Goal: Navigation & Orientation: Find specific page/section

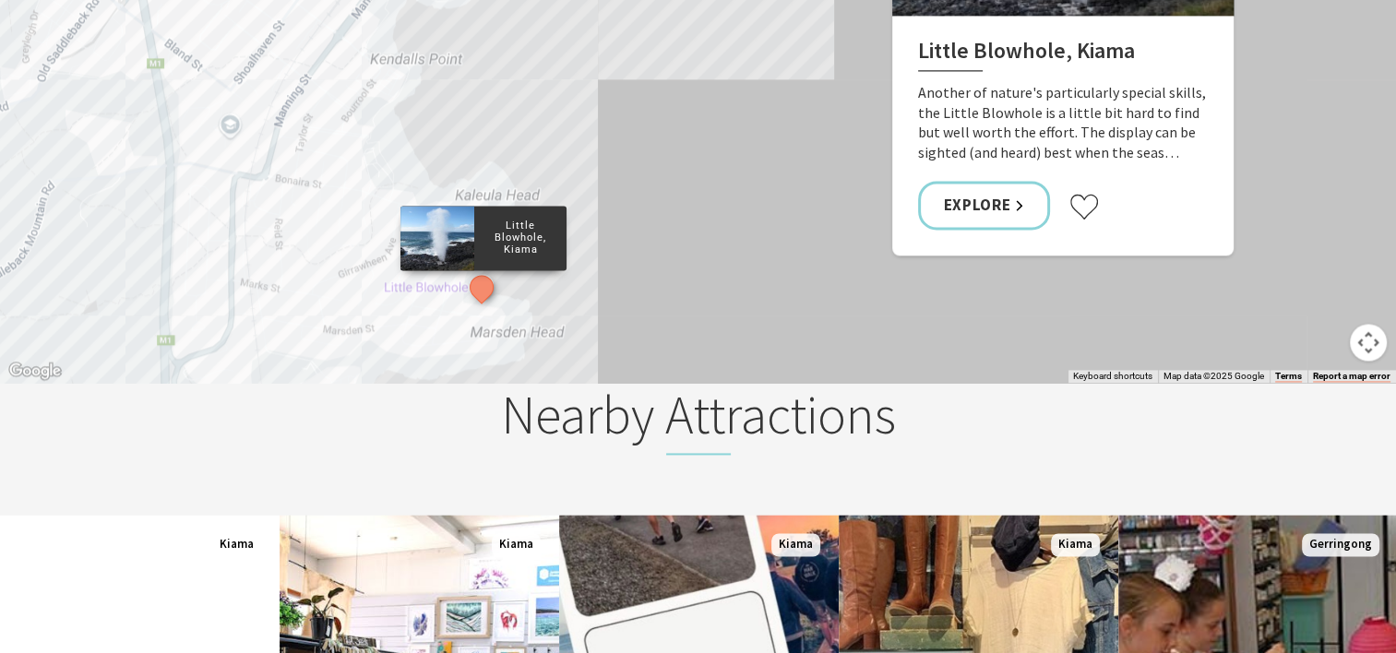
scroll to position [2492, 0]
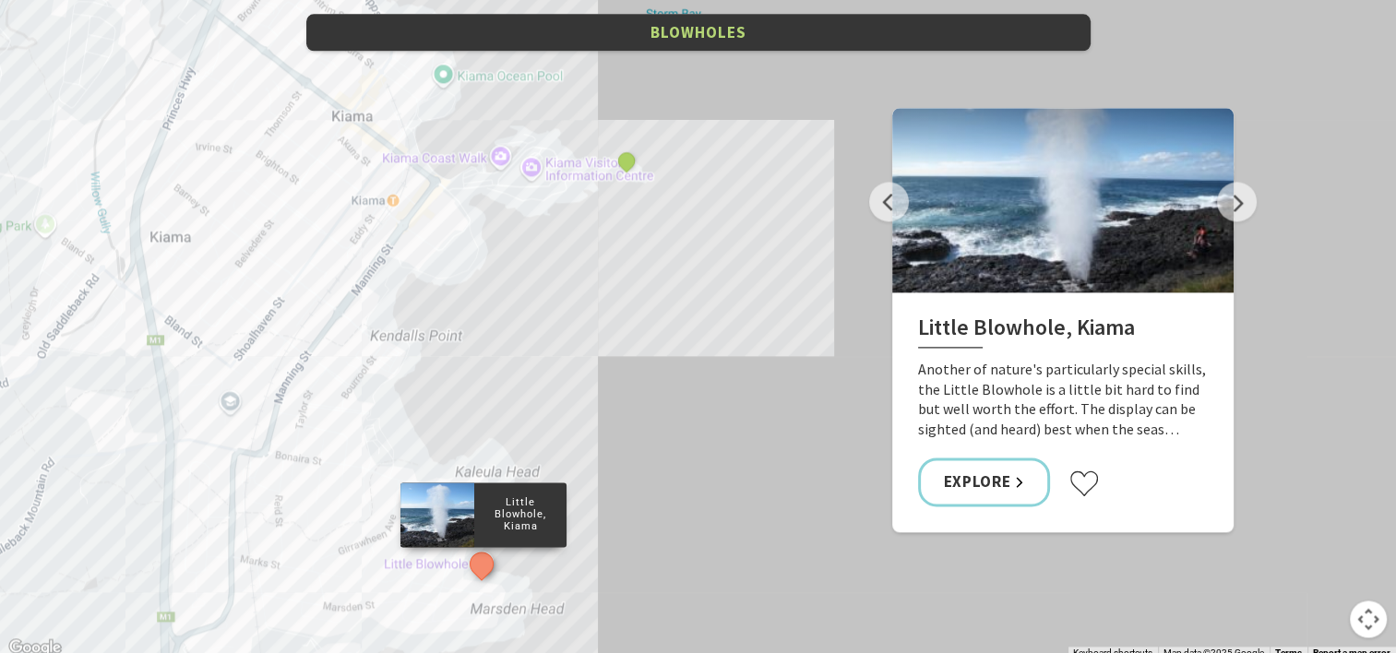
click at [303, 218] on div "Little Blowhole, Kiama Kiama Blowhole" at bounding box center [698, 327] width 1396 height 664
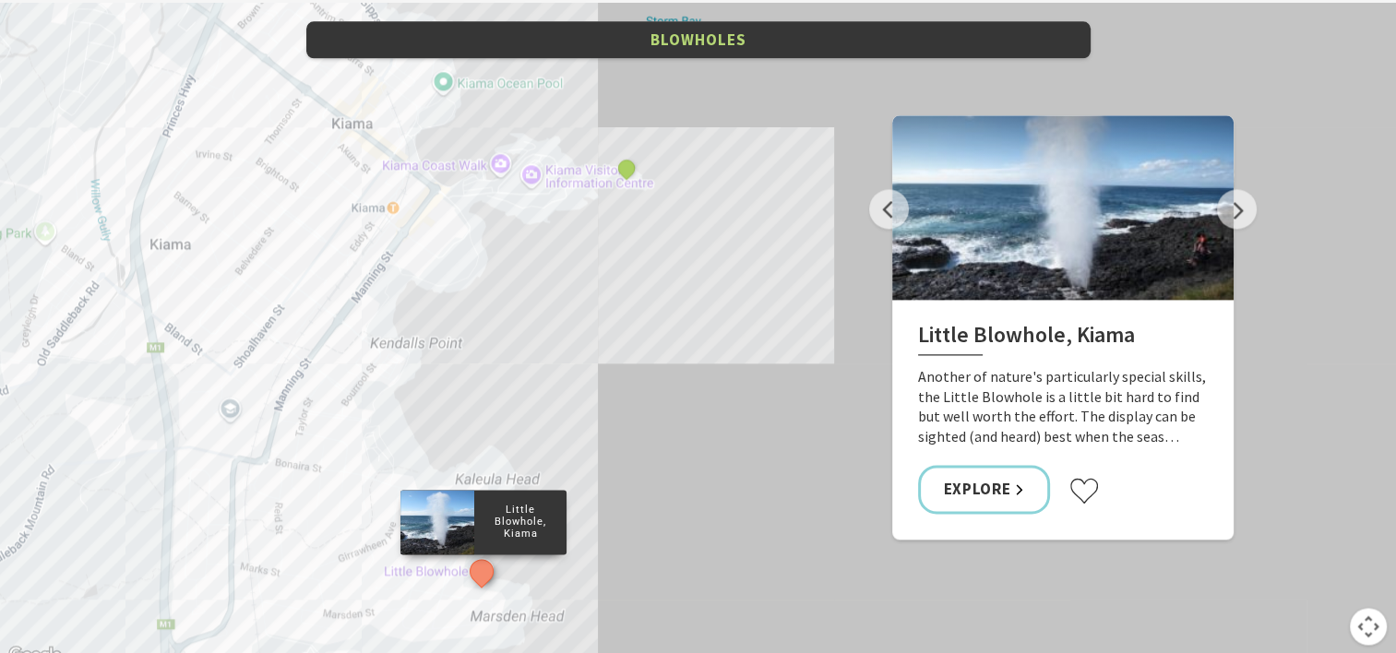
scroll to position [2489, 0]
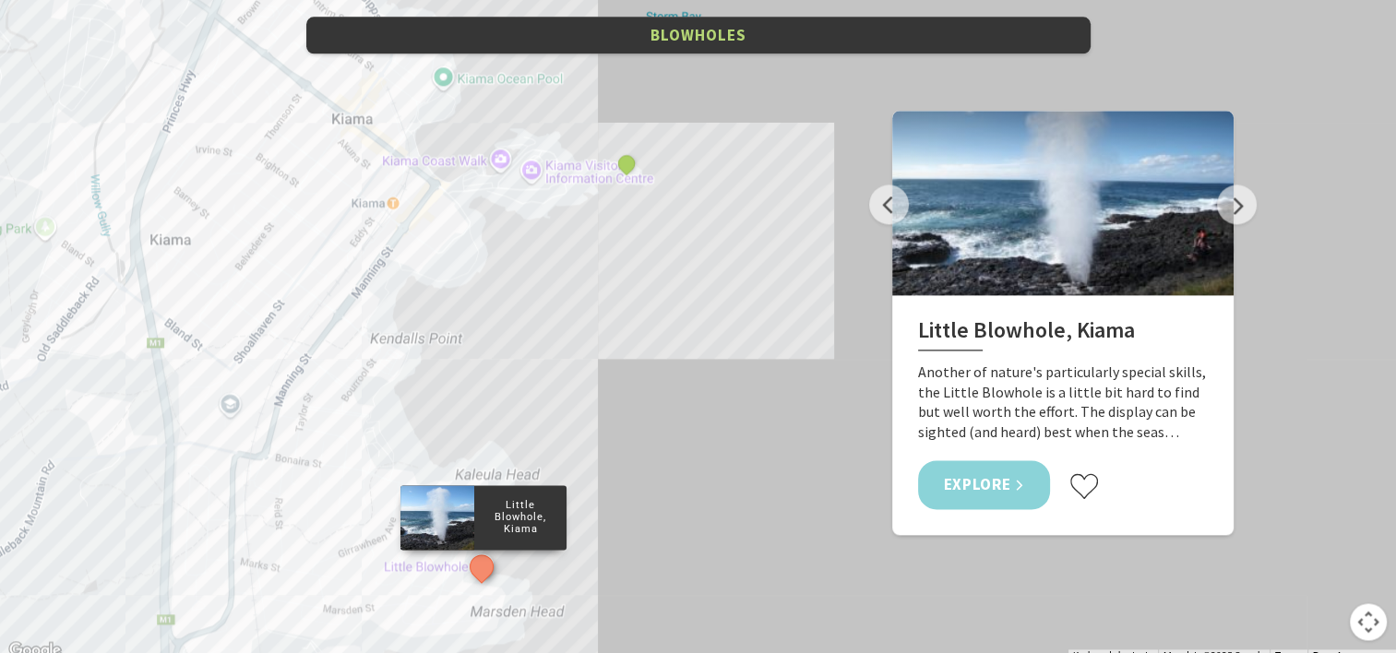
click at [981, 467] on link "Explore" at bounding box center [984, 485] width 133 height 49
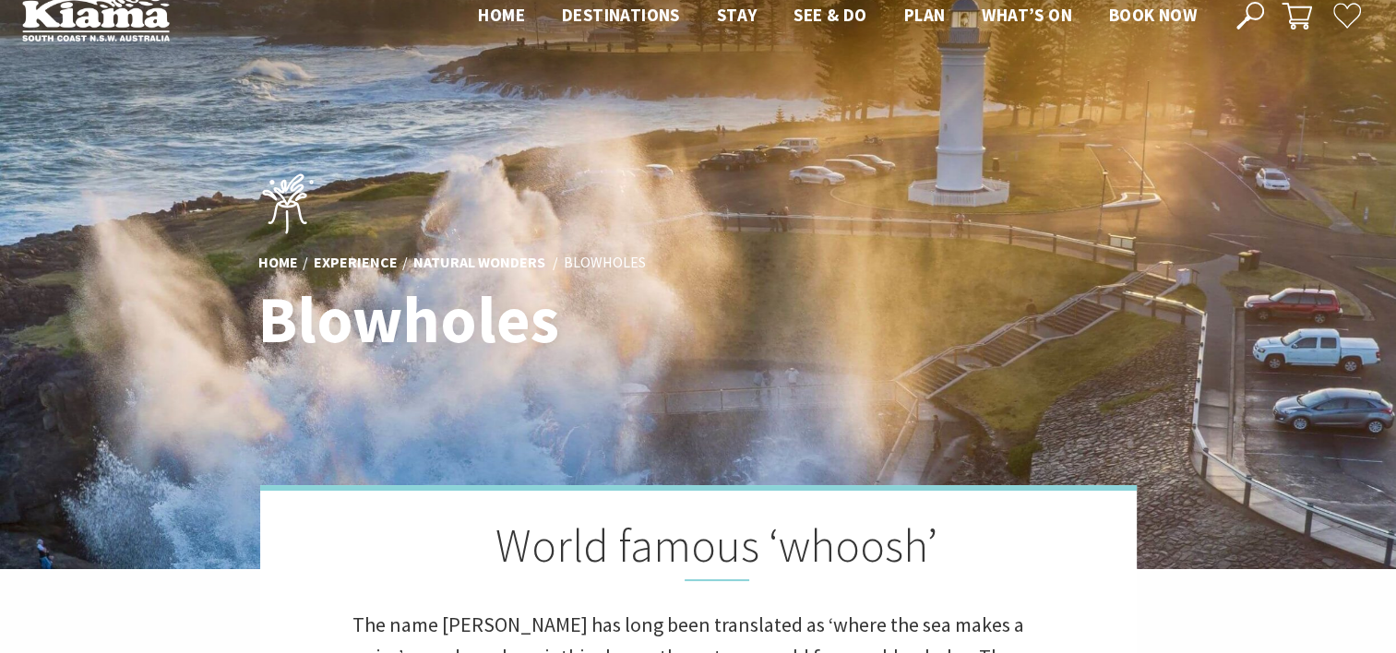
scroll to position [0, 0]
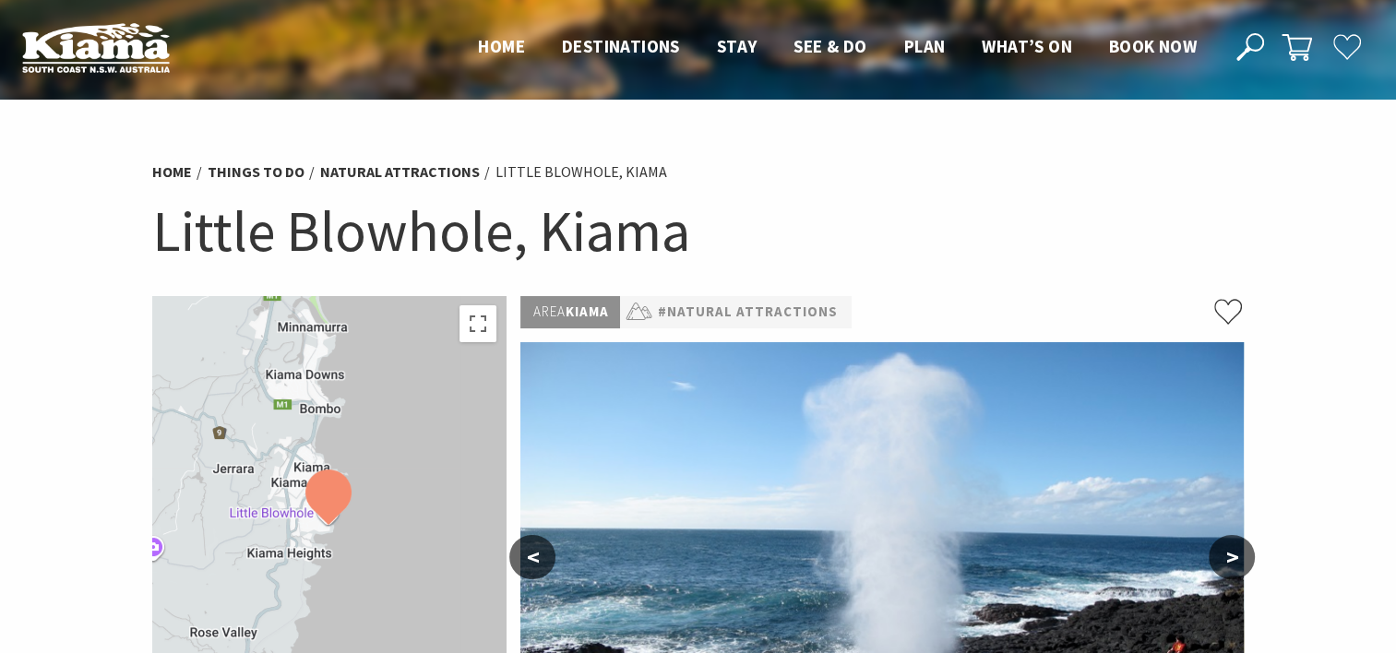
click at [293, 454] on div at bounding box center [329, 525] width 354 height 459
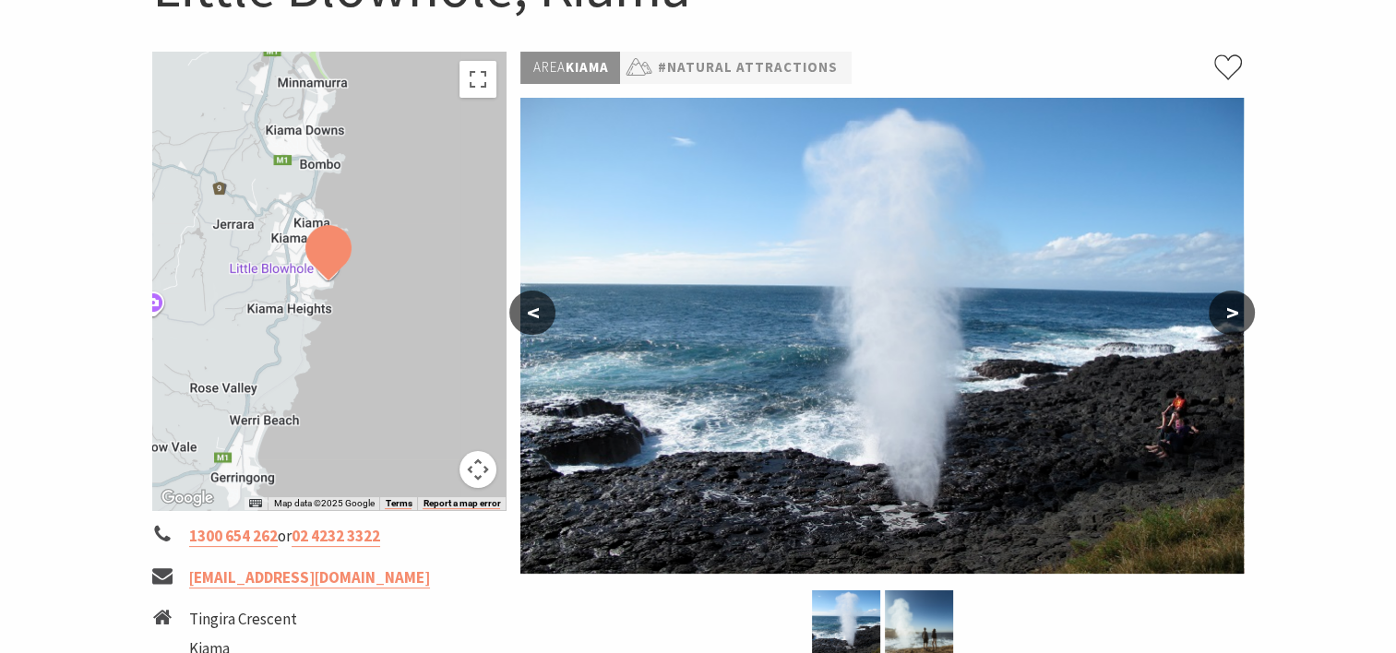
scroll to position [185, 0]
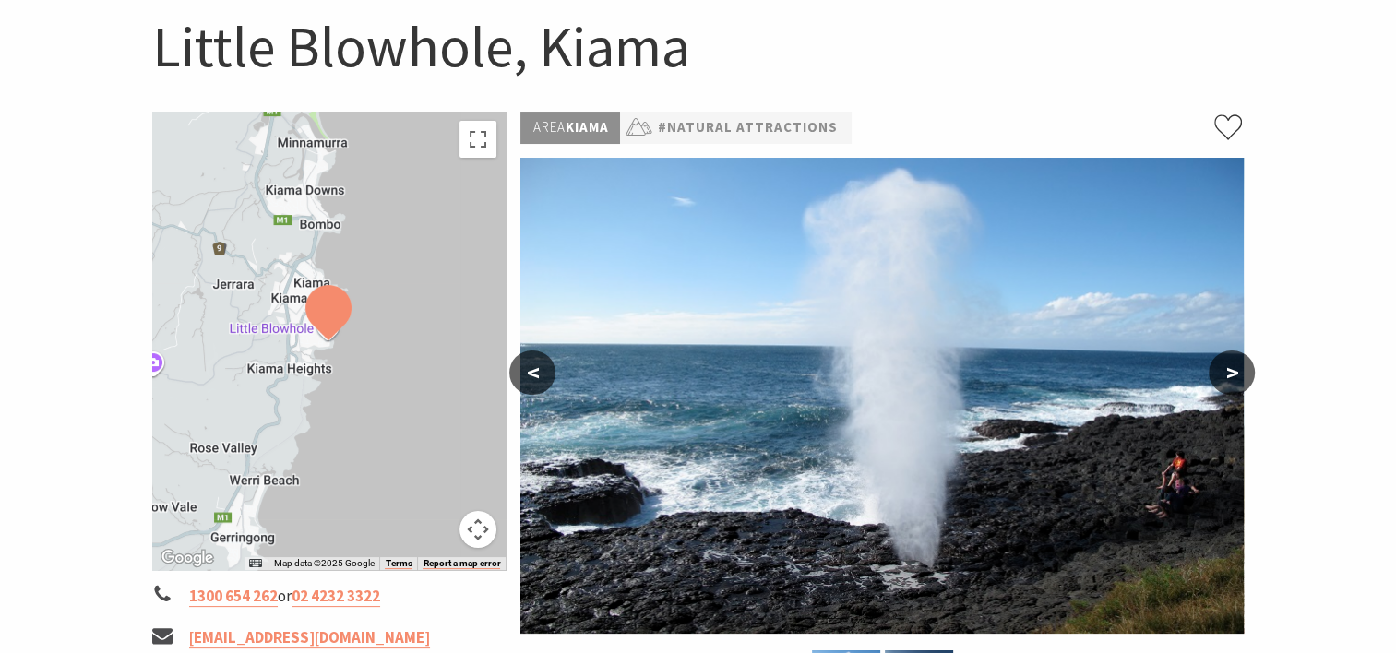
click at [305, 211] on div at bounding box center [329, 341] width 354 height 459
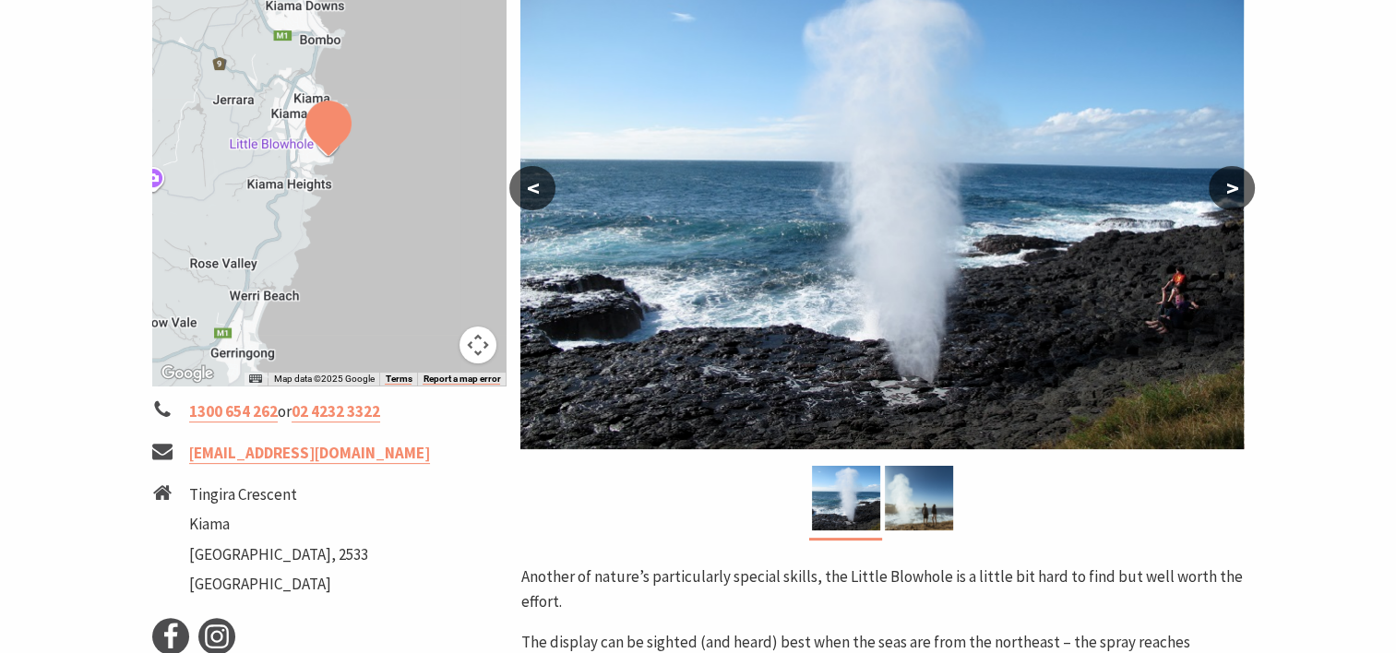
click at [305, 211] on div at bounding box center [329, 156] width 354 height 459
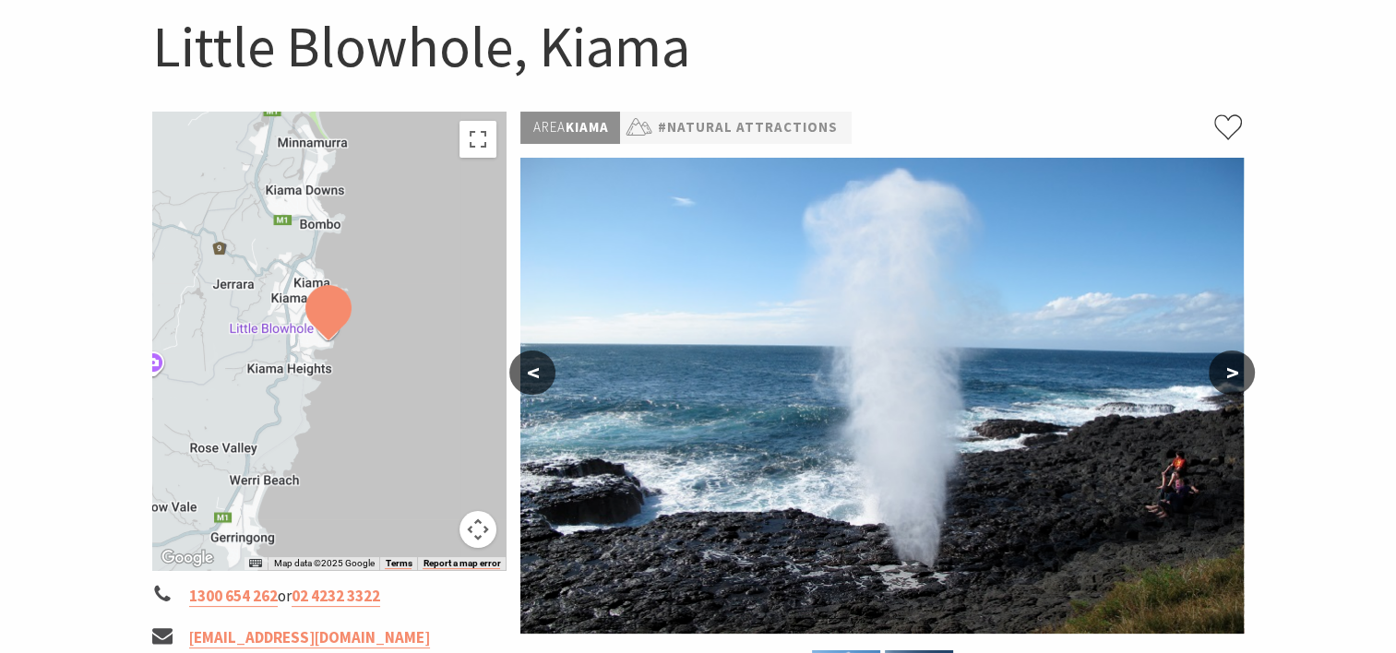
scroll to position [0, 0]
